Goal: Task Accomplishment & Management: Manage account settings

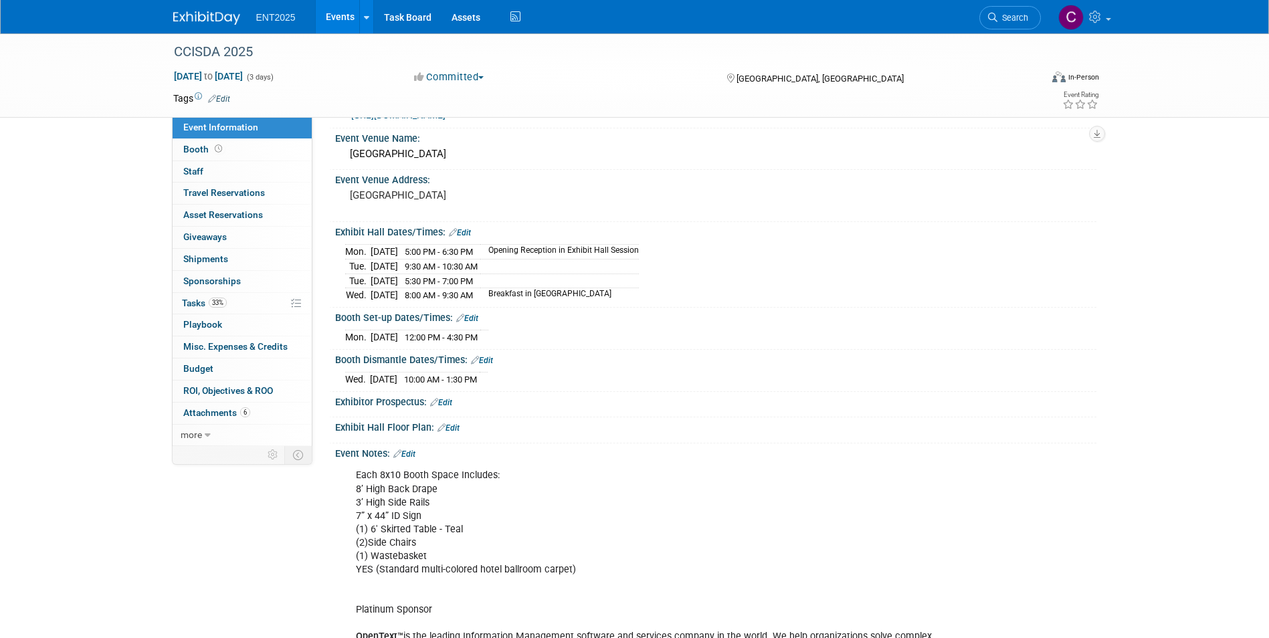
scroll to position [67, 0]
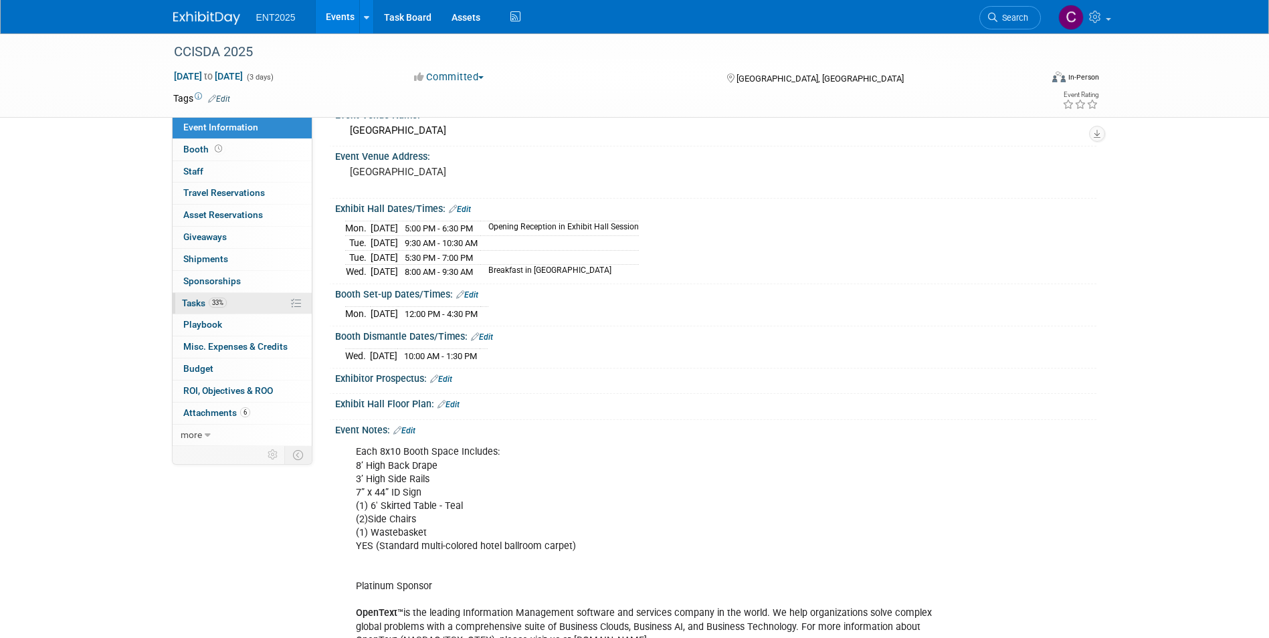
click at [190, 302] on span "Tasks 33%" at bounding box center [204, 303] width 45 height 11
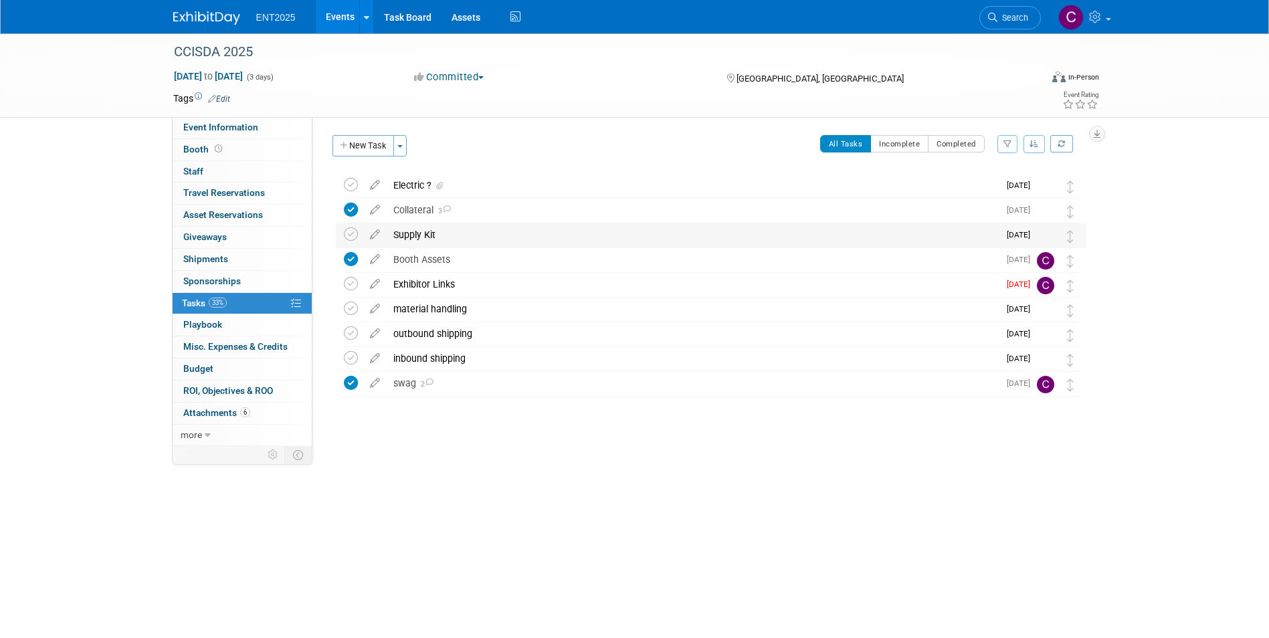
click at [469, 234] on div "Supply Kit" at bounding box center [693, 234] width 612 height 23
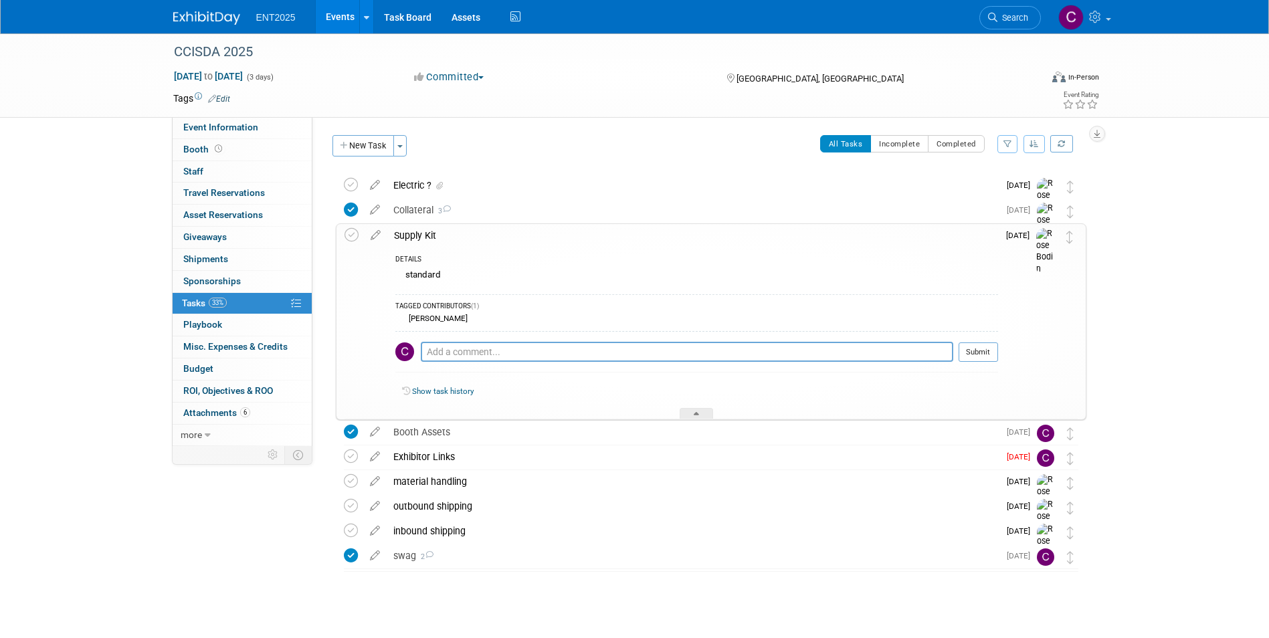
click at [535, 240] on div "Supply Kit" at bounding box center [692, 235] width 611 height 23
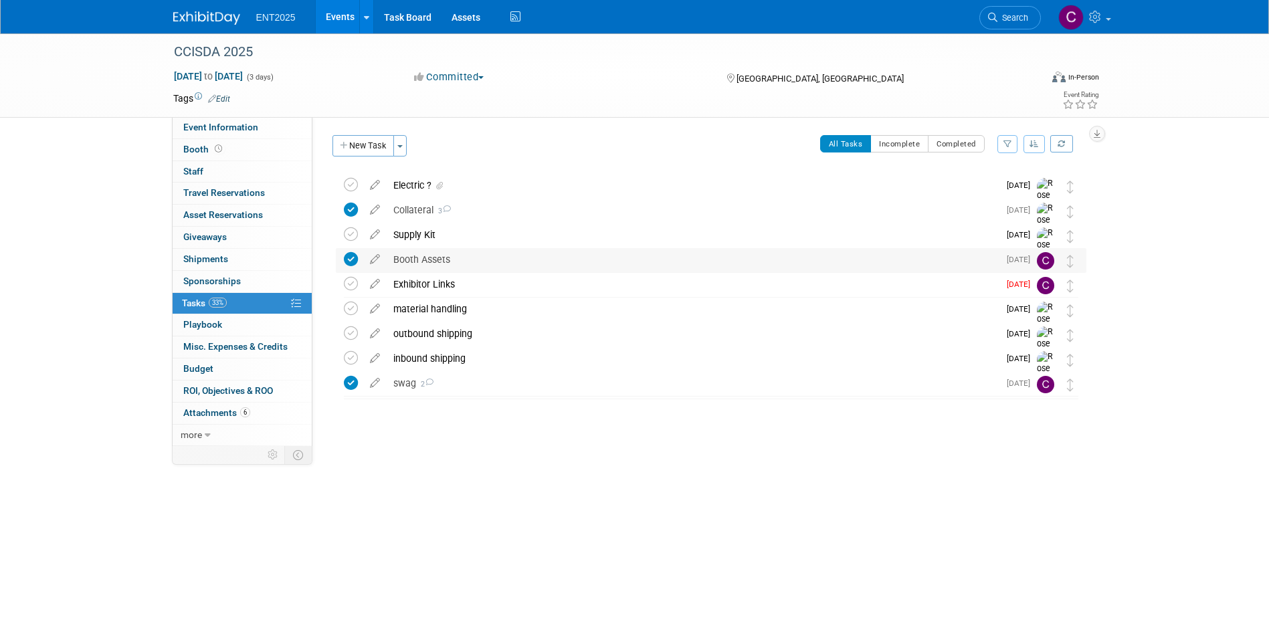
click at [424, 266] on div "Booth Assets" at bounding box center [693, 259] width 612 height 23
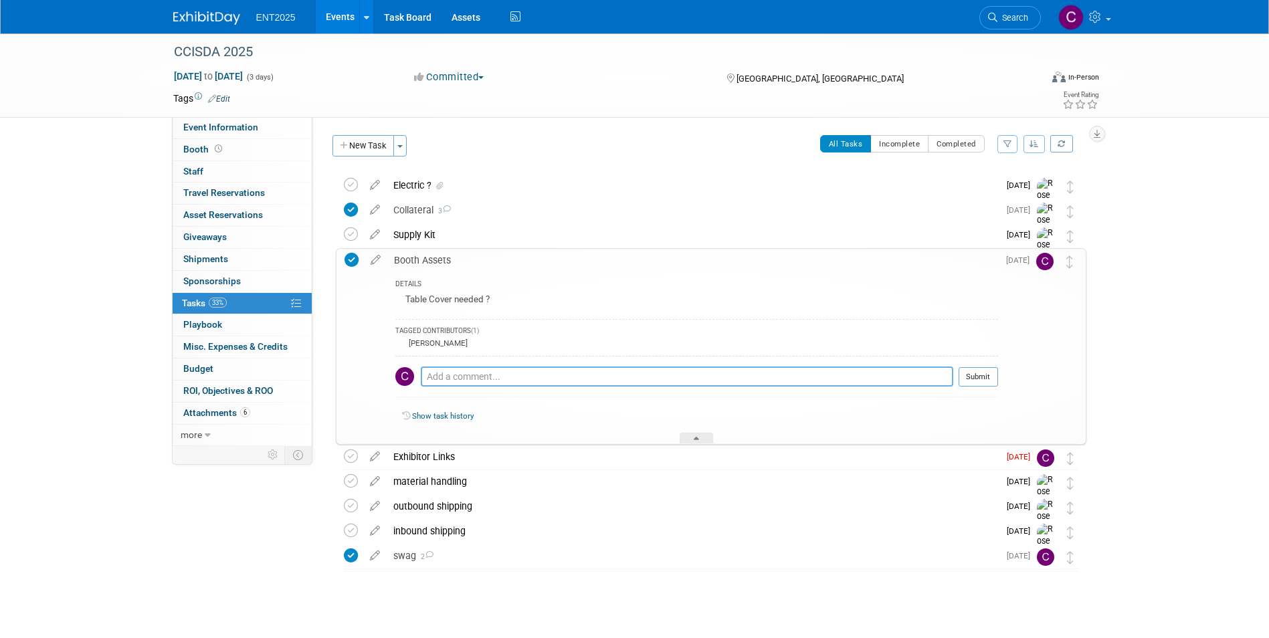
click at [453, 373] on textarea at bounding box center [687, 377] width 533 height 20
drag, startPoint x: 442, startPoint y: 383, endPoint x: 384, endPoint y: 365, distance: 61.0
click at [384, 365] on tr "Booth Assets DETAILS Table Cover needed ? TAGGED CONTRIBUTORS (1) [PERSON_NAME]…" at bounding box center [711, 346] width 733 height 195
type textarea "please provide table cover"
click at [980, 375] on button "Submit" at bounding box center [978, 377] width 39 height 20
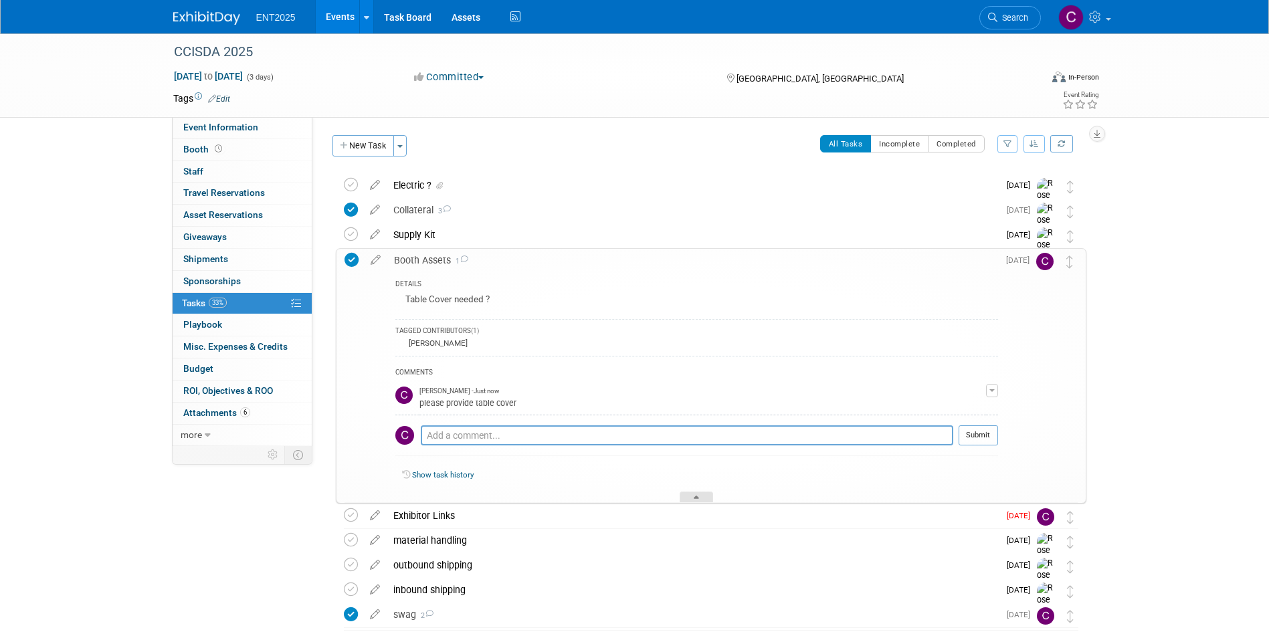
click at [691, 498] on div at bounding box center [696, 497] width 33 height 11
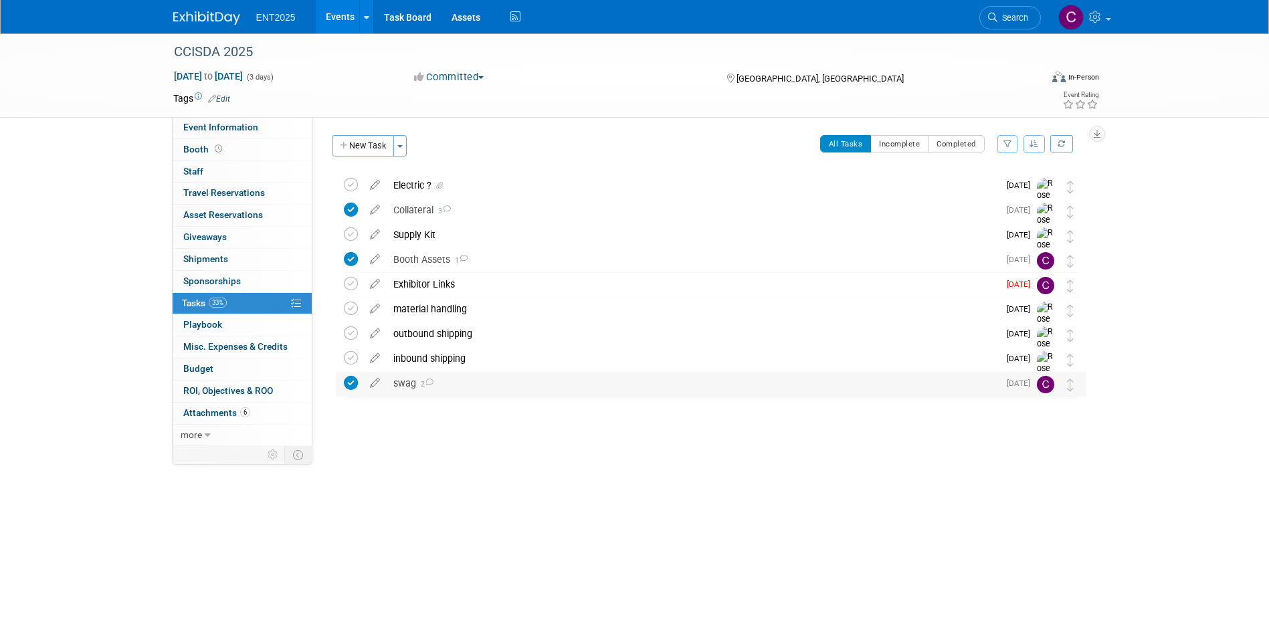
click at [404, 376] on div "swag 2" at bounding box center [693, 383] width 612 height 23
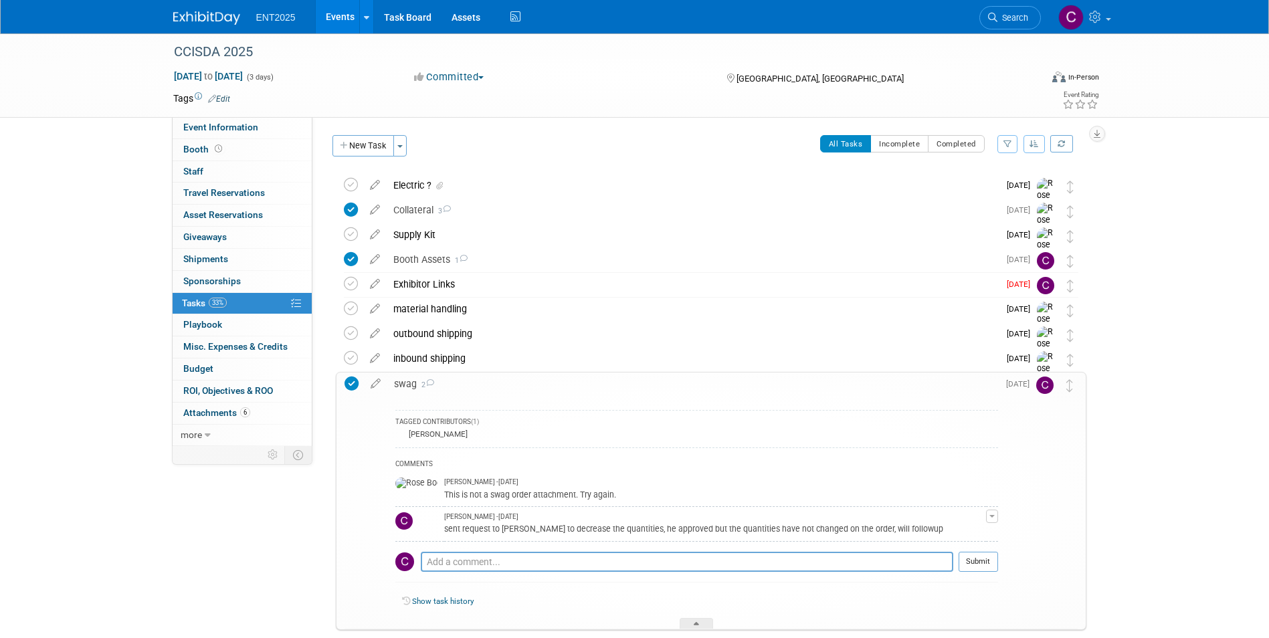
click at [700, 631] on div at bounding box center [707, 644] width 757 height 27
click at [697, 626] on icon at bounding box center [696, 626] width 5 height 8
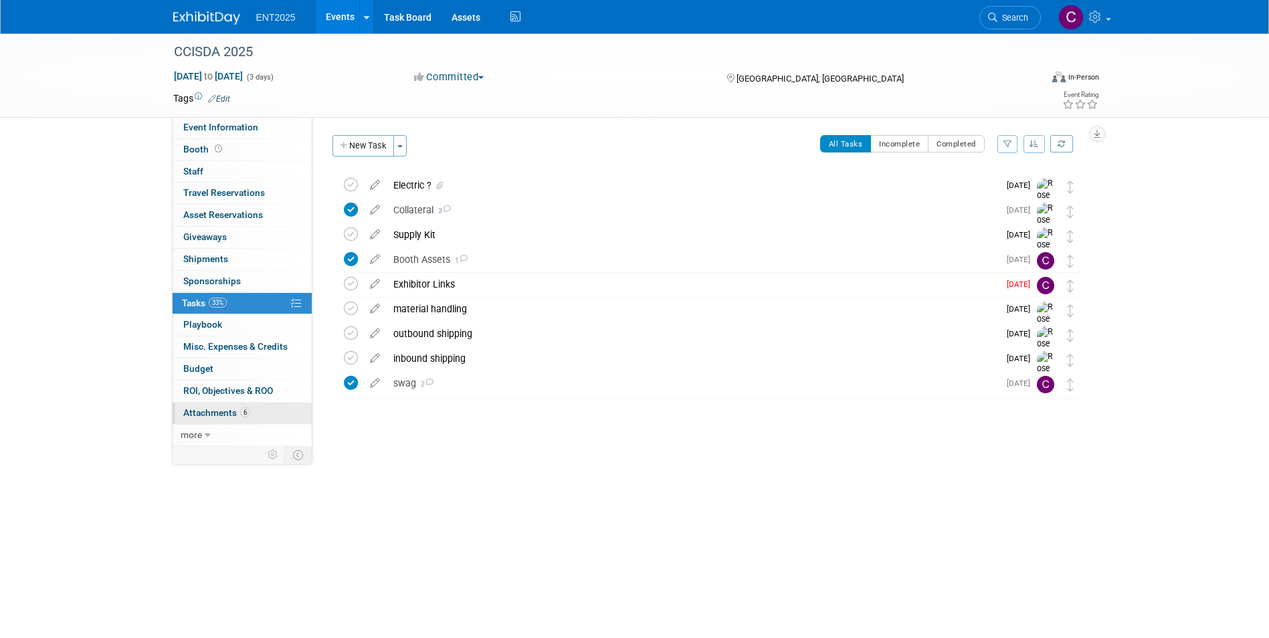
click at [220, 410] on span "Attachments 6" at bounding box center [216, 413] width 67 height 11
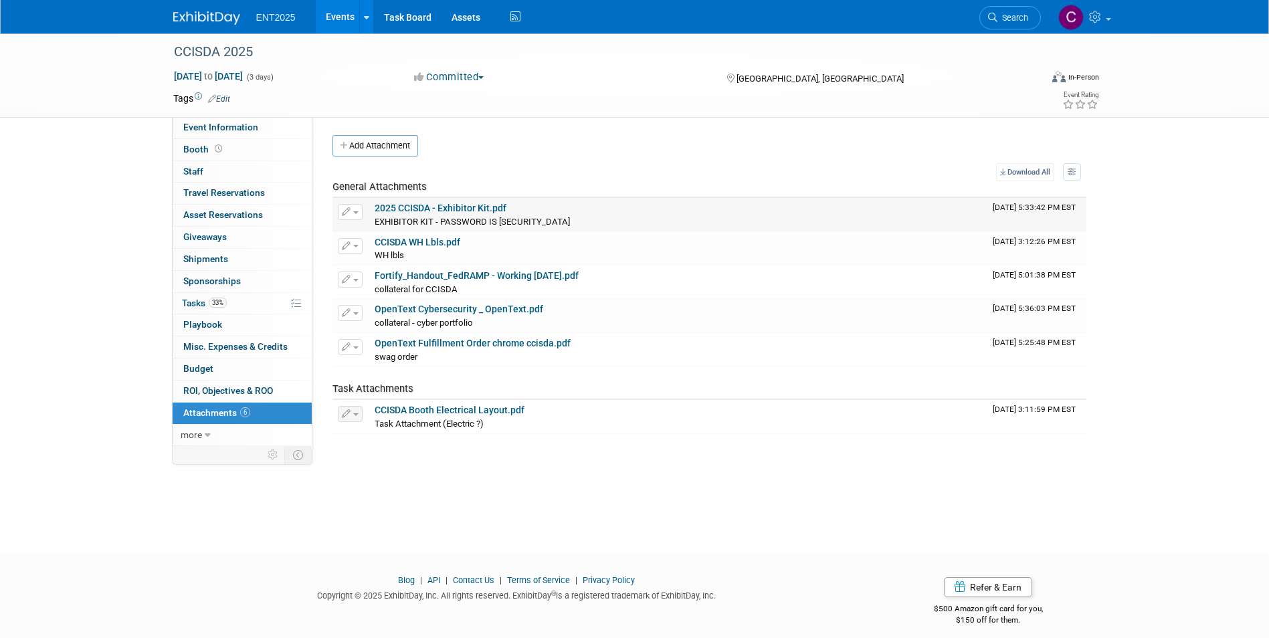
click at [412, 206] on link "2025 CCISDA - Exhibitor Kit.pdf" at bounding box center [441, 208] width 132 height 11
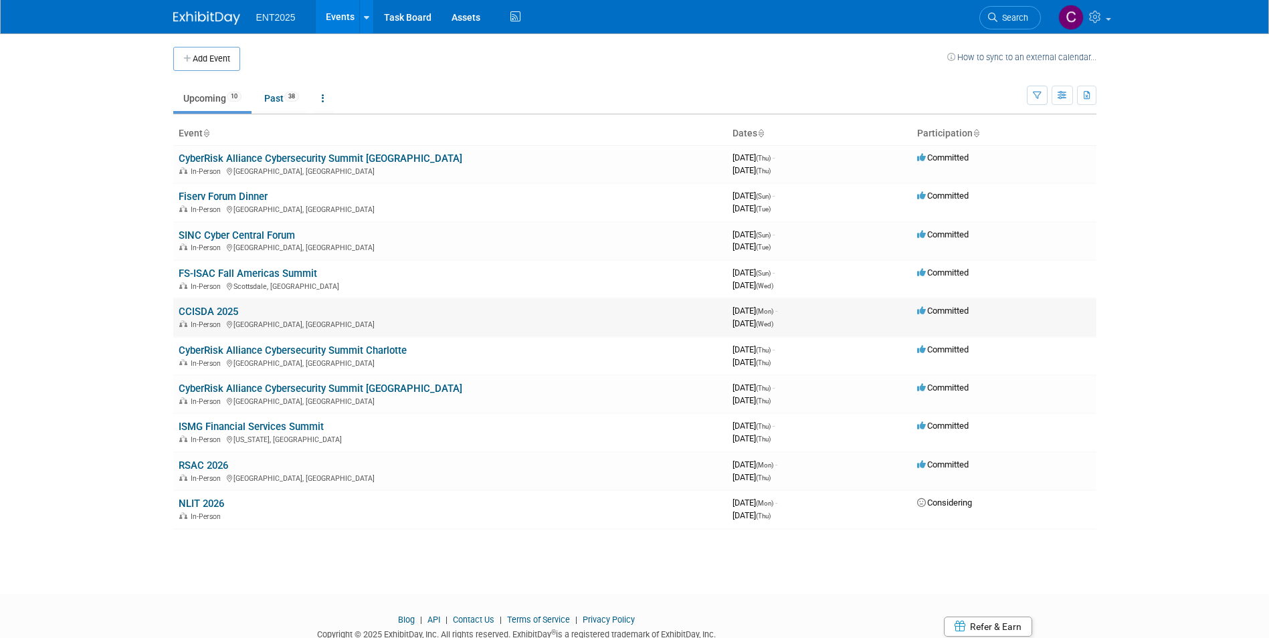
click at [205, 314] on link "CCISDA 2025" at bounding box center [209, 312] width 60 height 12
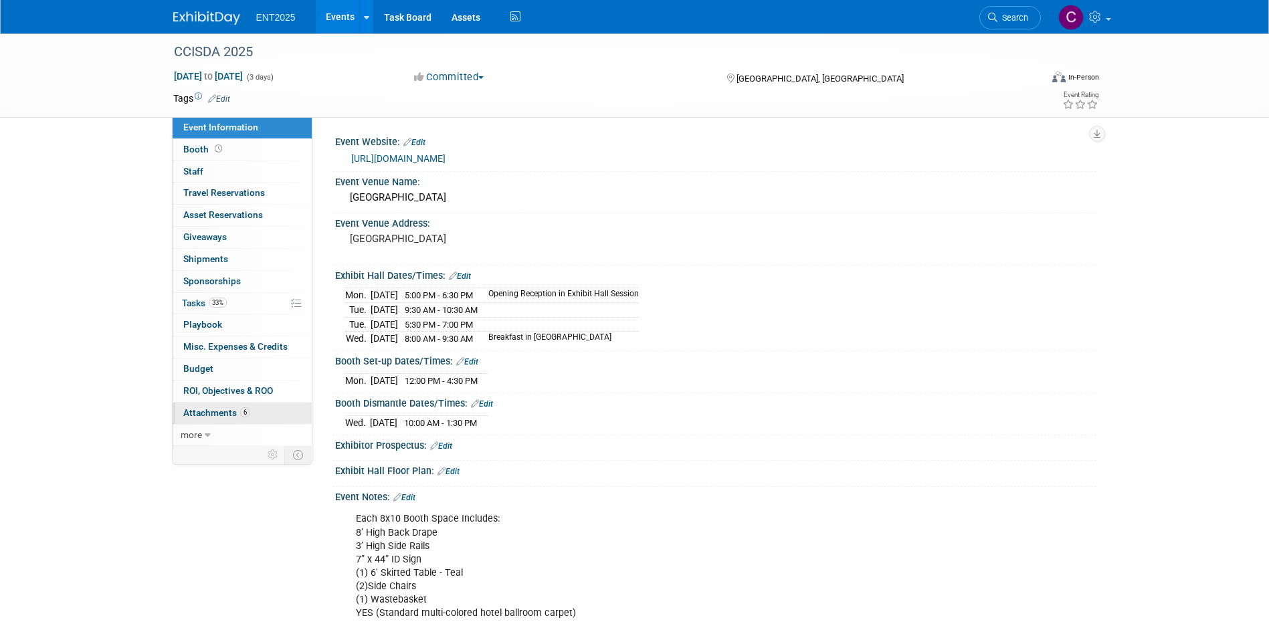
click at [204, 408] on span "Attachments 6" at bounding box center [216, 413] width 67 height 11
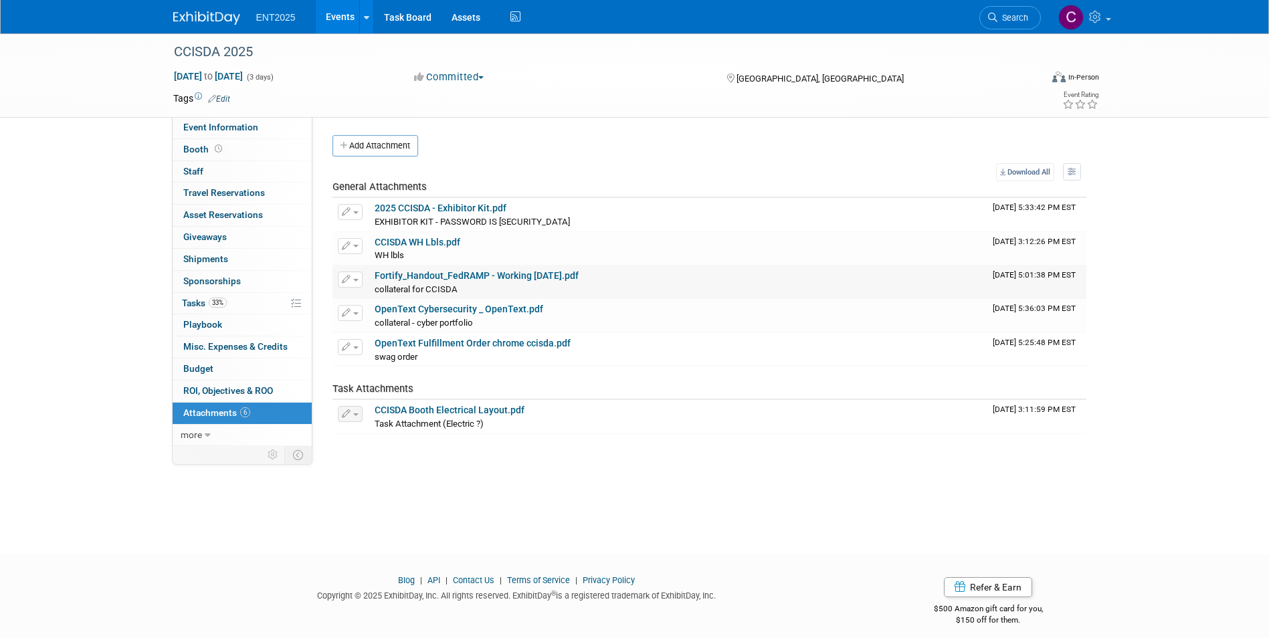
click at [425, 274] on link "Fortify_Handout_FedRAMP - Working [DATE].pdf" at bounding box center [477, 275] width 204 height 11
click at [444, 310] on link "OpenText Cybersecurity _ OpenText.pdf" at bounding box center [459, 309] width 169 height 11
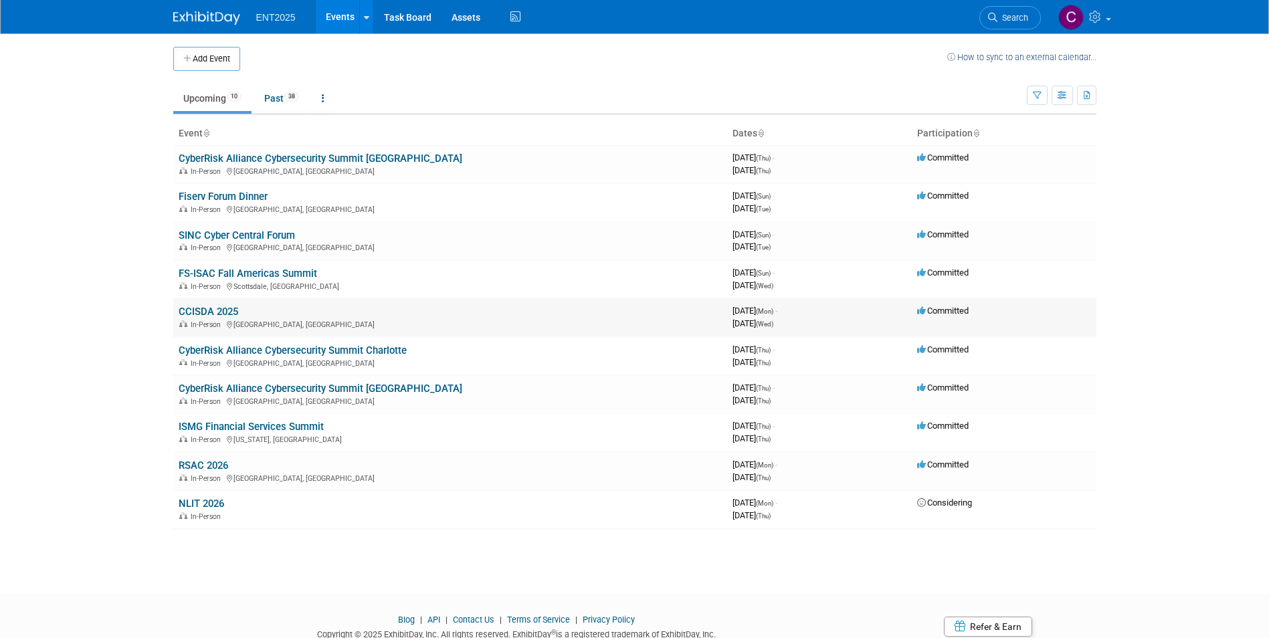
click at [207, 308] on link "CCISDA 2025" at bounding box center [209, 312] width 60 height 12
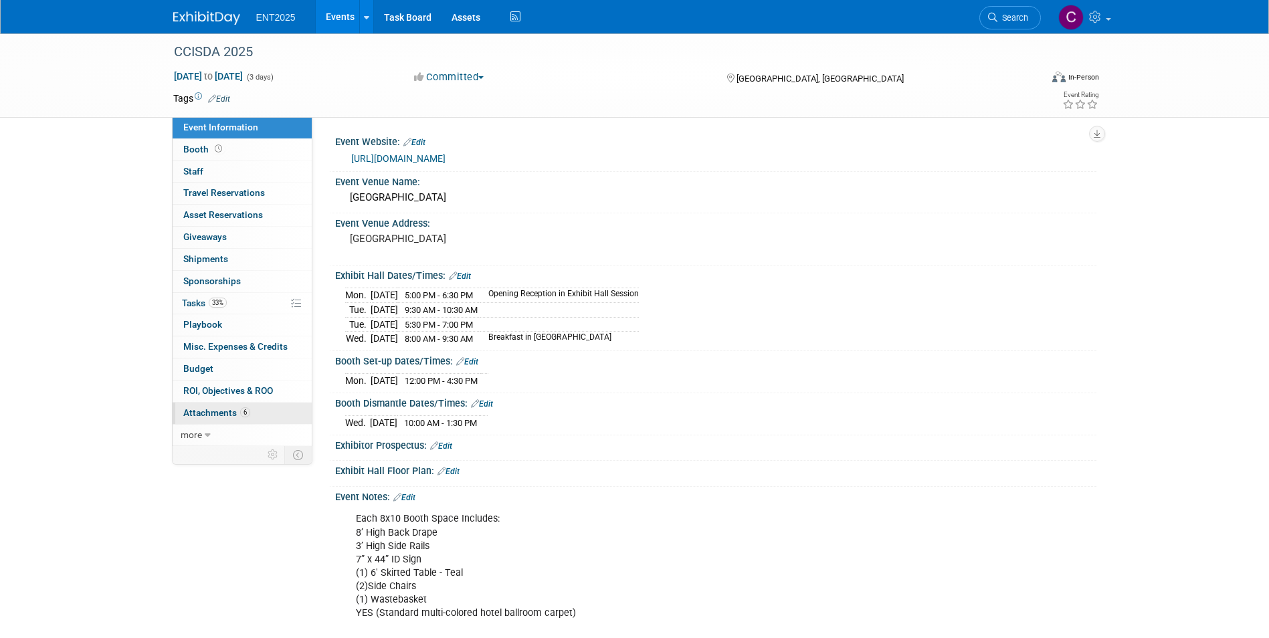
click at [187, 411] on span "Attachments 6" at bounding box center [216, 413] width 67 height 11
